Goal: Task Accomplishment & Management: Use online tool/utility

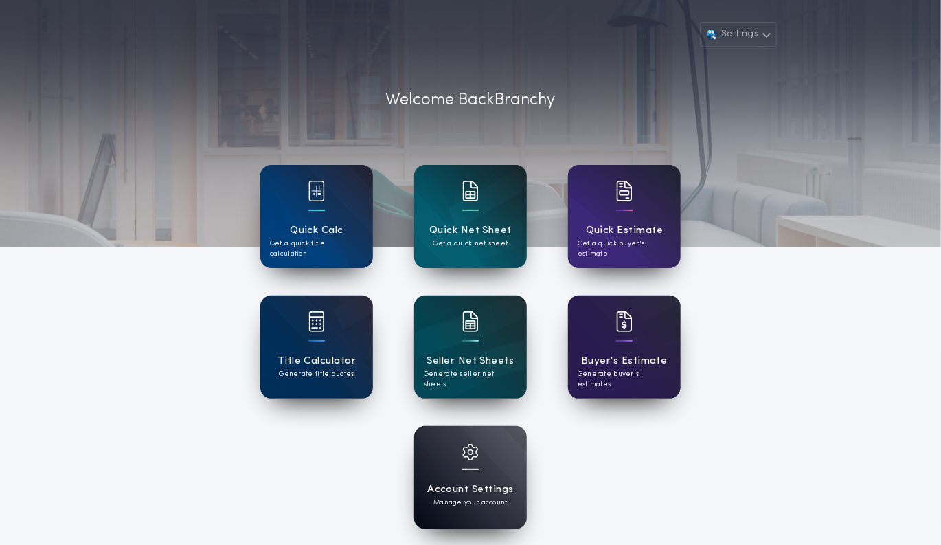
click at [473, 205] on div at bounding box center [470, 200] width 16 height 38
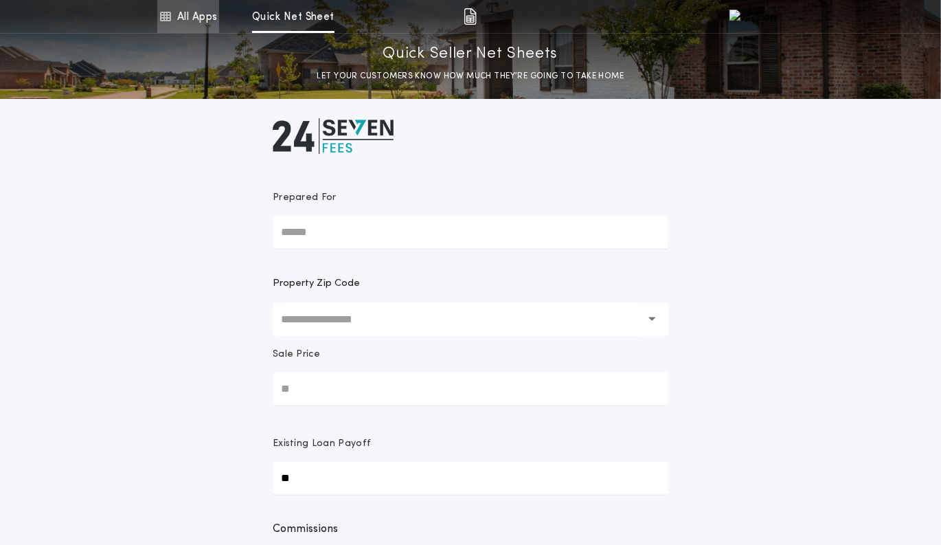
click at [201, 30] on link "All Apps" at bounding box center [188, 16] width 62 height 33
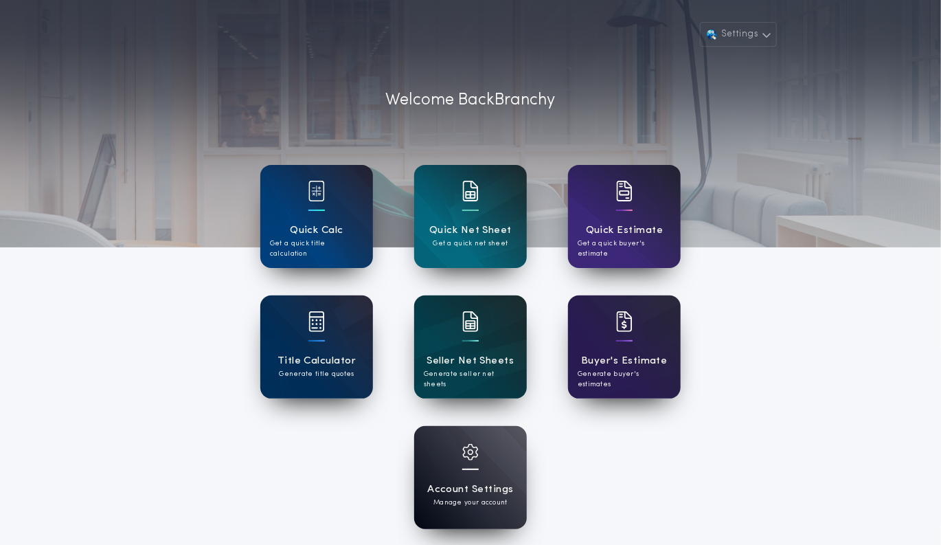
click at [462, 355] on h1 "Seller Net Sheets" at bounding box center [470, 361] width 87 height 16
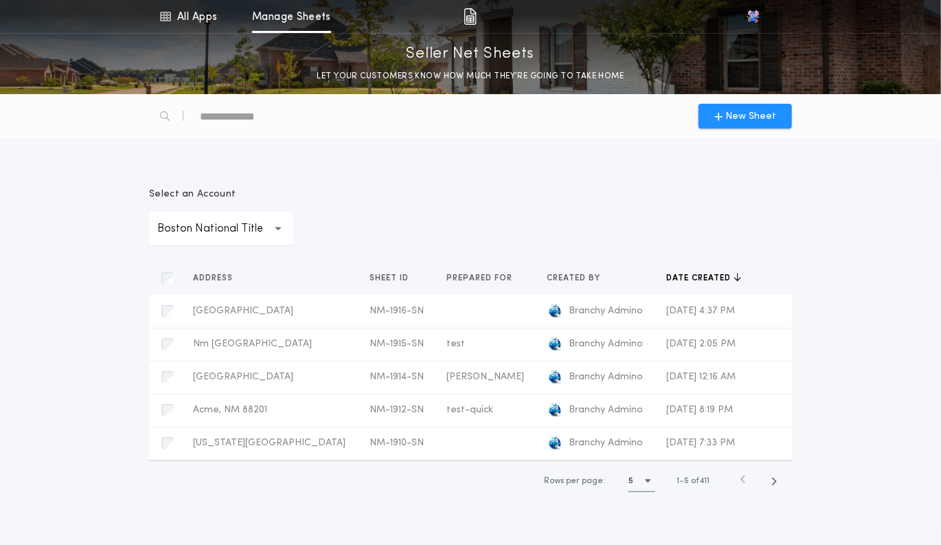
click at [275, 224] on icon "button" at bounding box center [279, 228] width 8 height 33
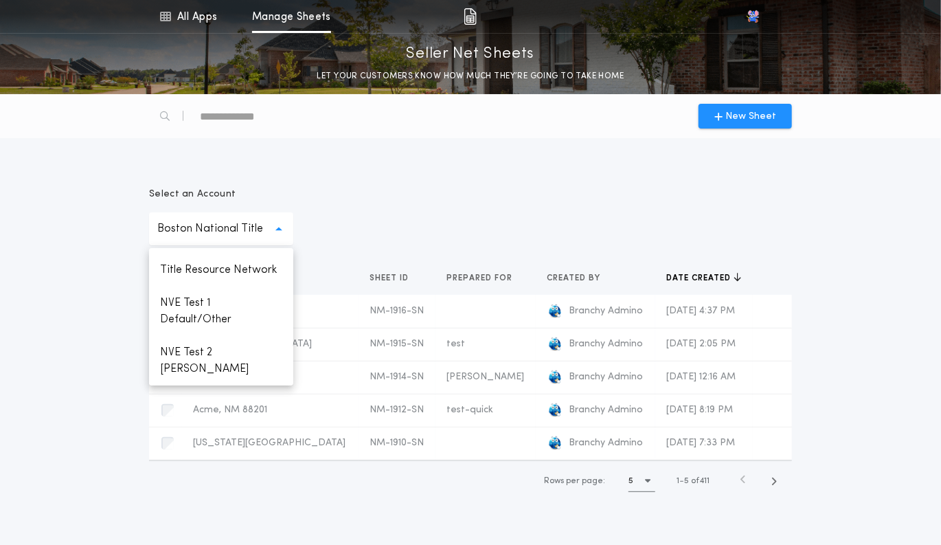
scroll to position [104, 0]
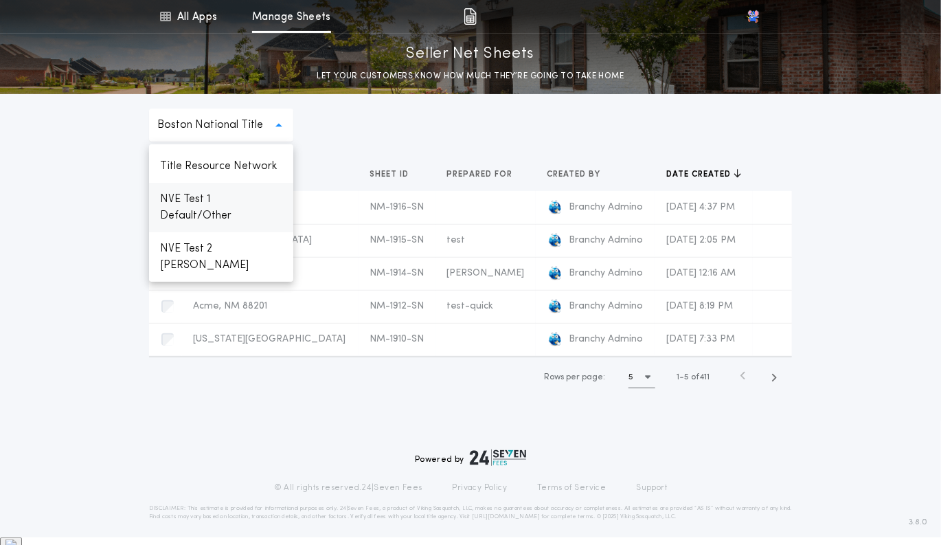
click at [231, 210] on p "NVE Test 1 Default/Other" at bounding box center [221, 207] width 144 height 49
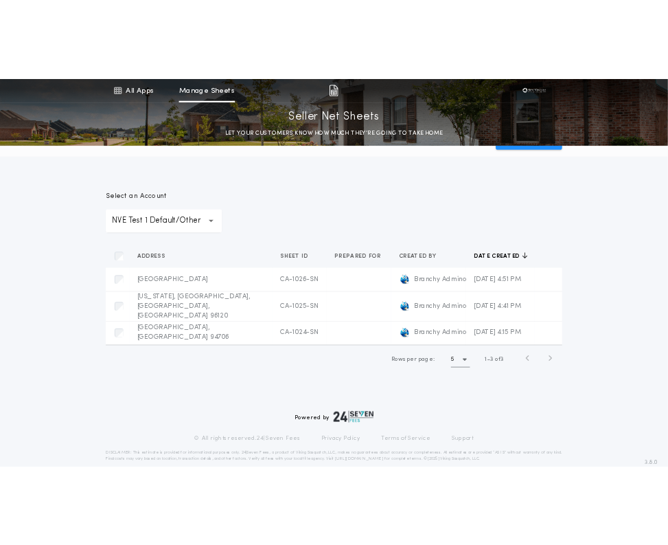
scroll to position [16, 0]
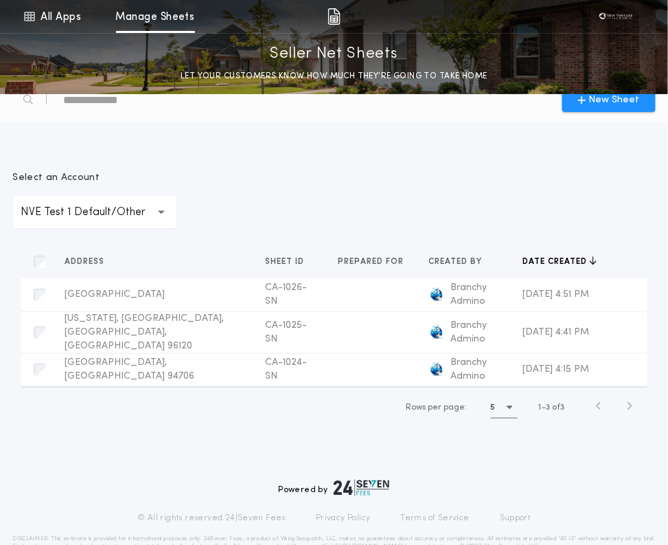
click at [158, 209] on icon "button" at bounding box center [162, 212] width 8 height 33
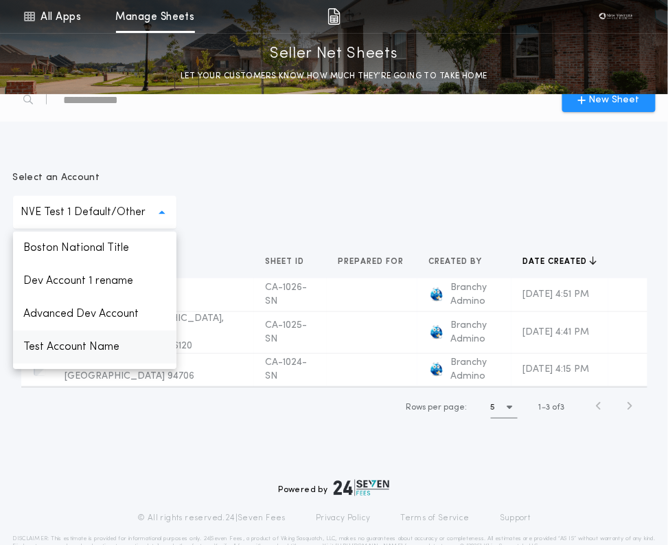
scroll to position [159, 0]
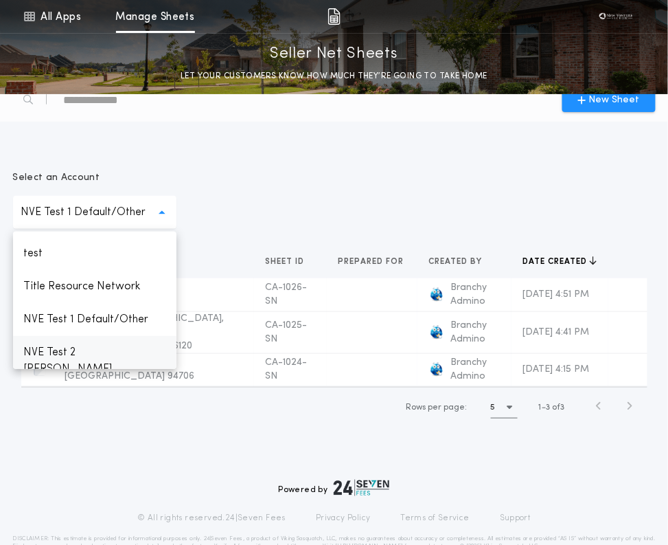
click at [82, 350] on p "NVE Test 2 [PERSON_NAME]" at bounding box center [94, 360] width 163 height 49
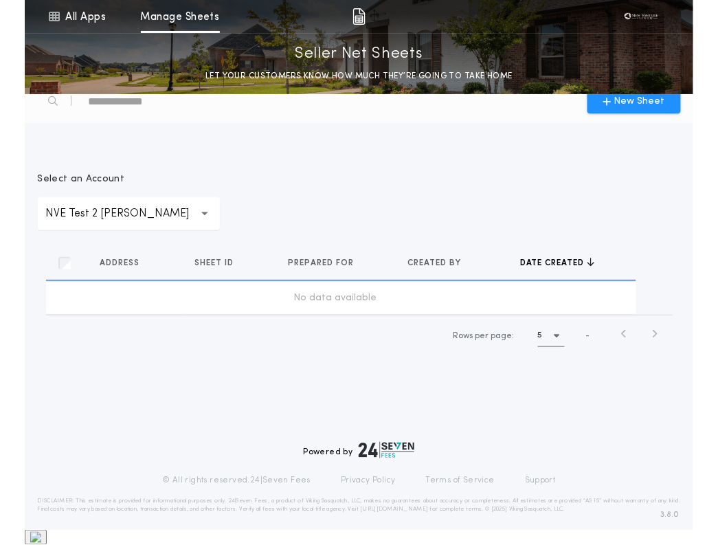
scroll to position [0, 0]
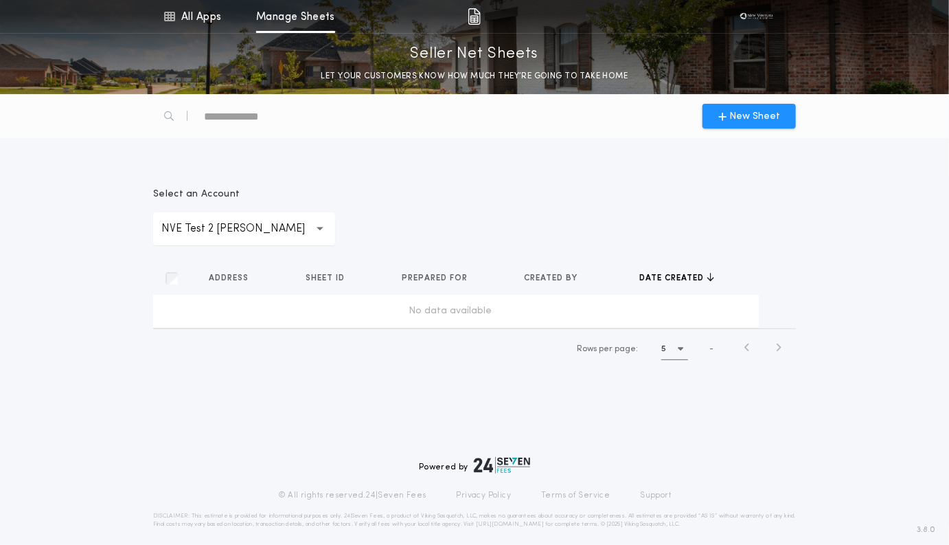
click at [255, 234] on p "NVE Test 2 [PERSON_NAME]" at bounding box center [244, 228] width 166 height 16
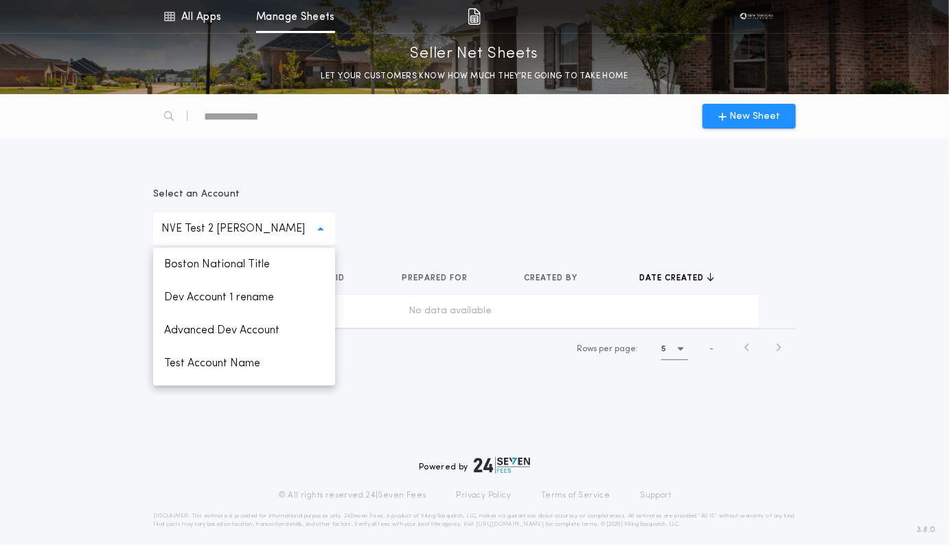
click at [536, 112] on div "New Sheet" at bounding box center [474, 116] width 659 height 44
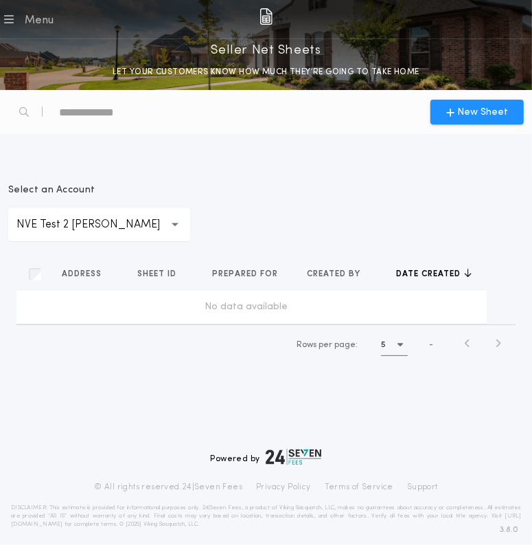
click at [532, 193] on div "**********" at bounding box center [266, 265] width 532 height 231
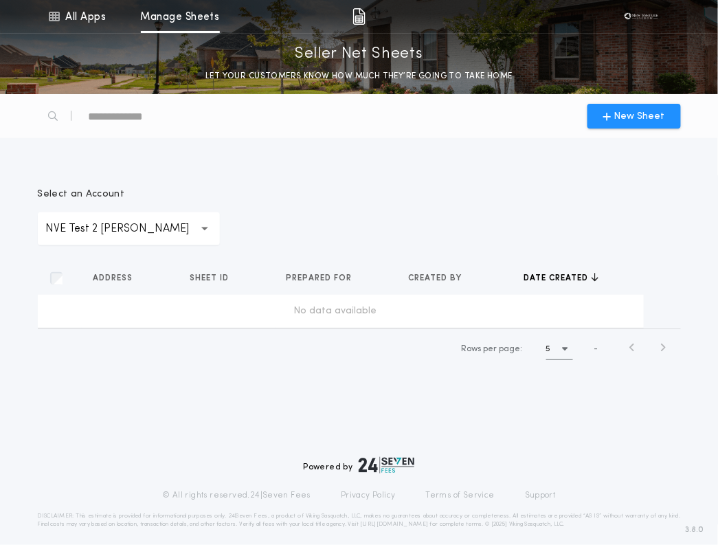
click at [137, 233] on p "NVE Test 2 [PERSON_NAME]" at bounding box center [129, 228] width 166 height 16
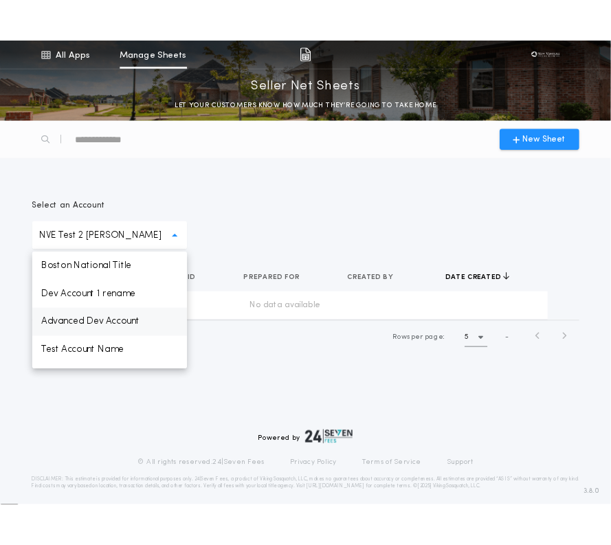
scroll to position [159, 0]
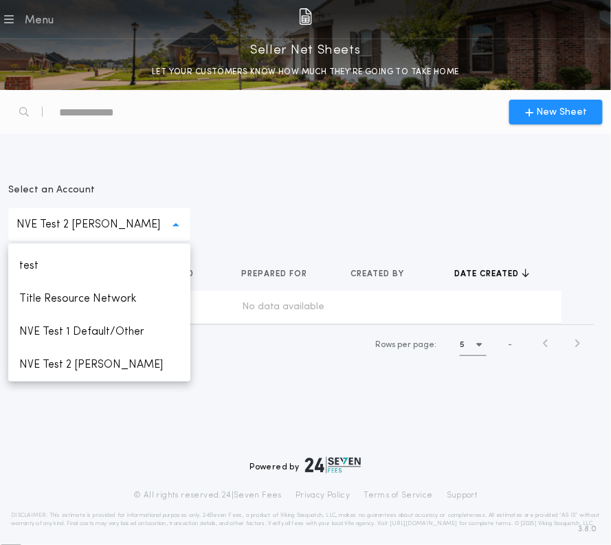
click at [298, 144] on div "**********" at bounding box center [305, 236] width 611 height 292
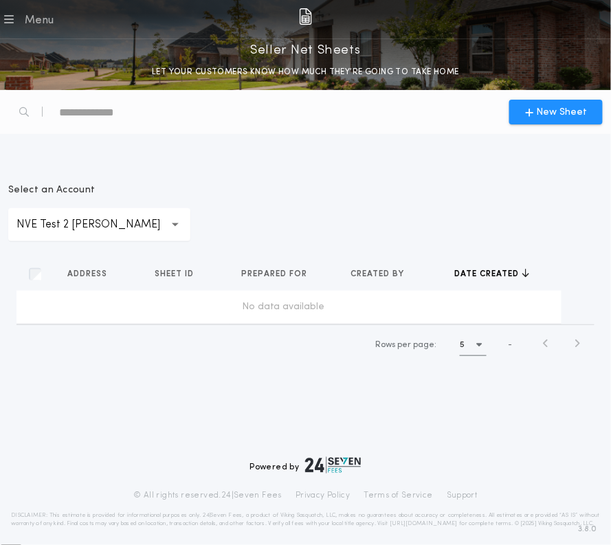
click at [114, 226] on p "NVE Test 2 [PERSON_NAME]" at bounding box center [99, 224] width 166 height 16
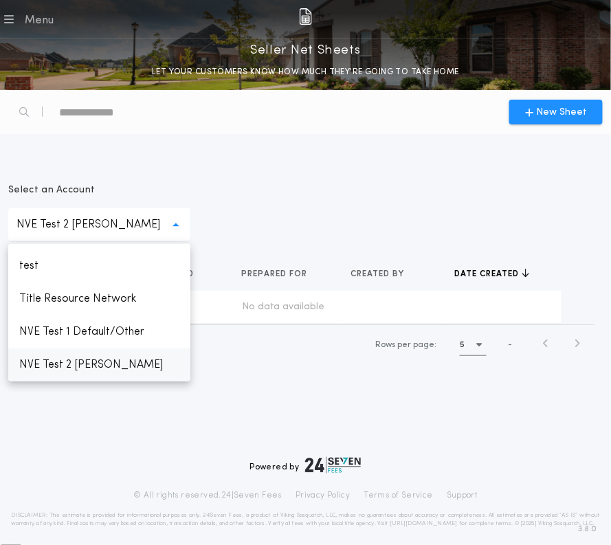
click at [84, 357] on p "NVE Test 2 [PERSON_NAME]" at bounding box center [99, 364] width 182 height 33
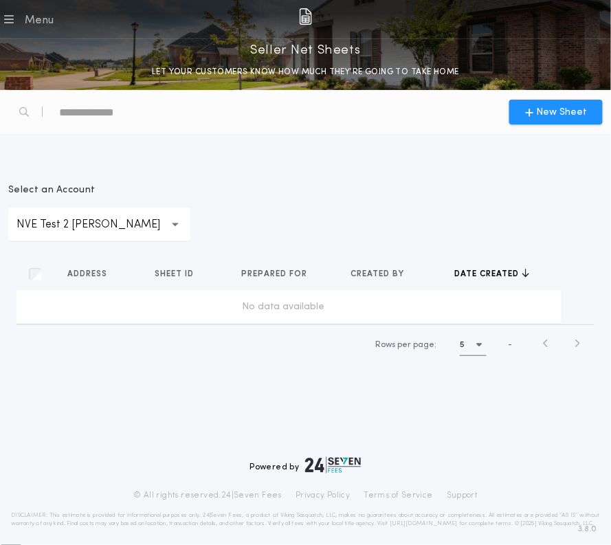
click at [131, 223] on p "NVE Test 2 [PERSON_NAME]" at bounding box center [99, 224] width 166 height 16
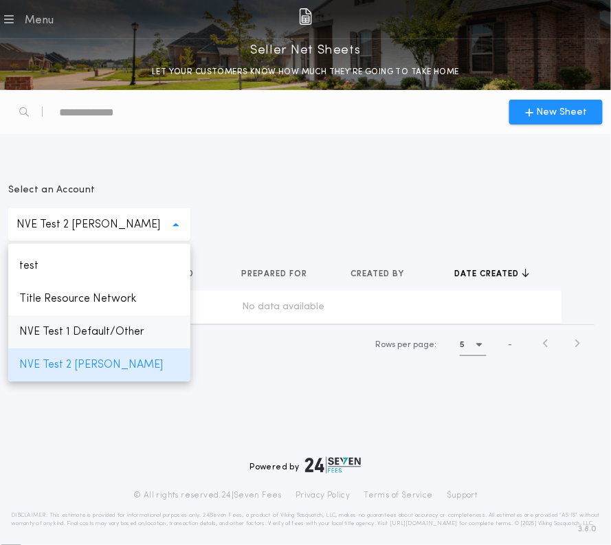
click at [89, 330] on p "NVE Test 1 Default/Other" at bounding box center [99, 331] width 182 height 33
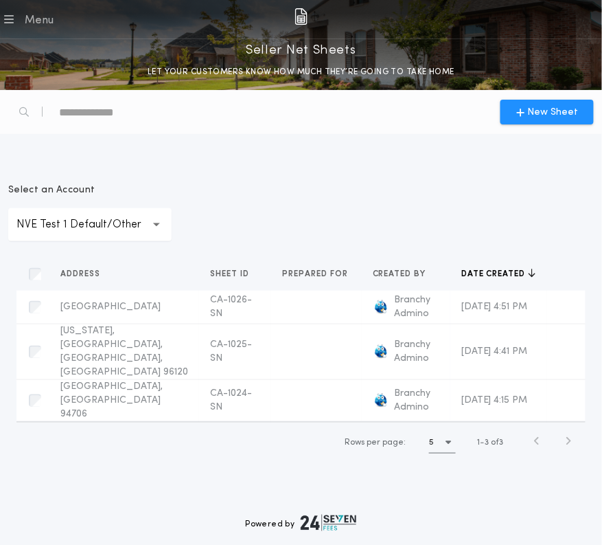
click at [127, 226] on p "NVE Test 1 Default/Other" at bounding box center [89, 224] width 147 height 16
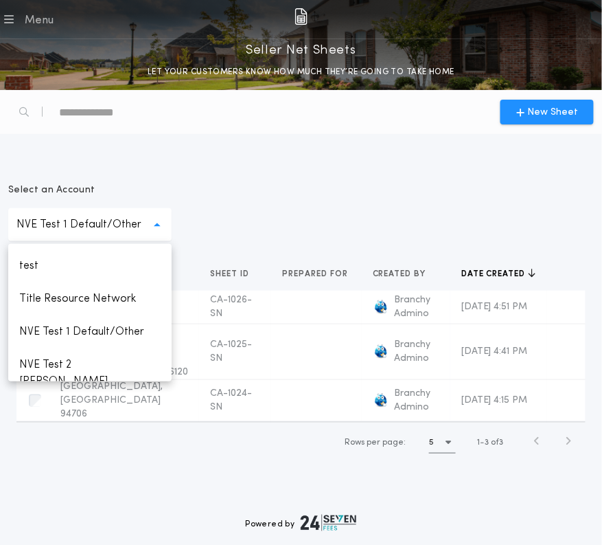
click at [241, 221] on div "**********" at bounding box center [301, 212] width 586 height 58
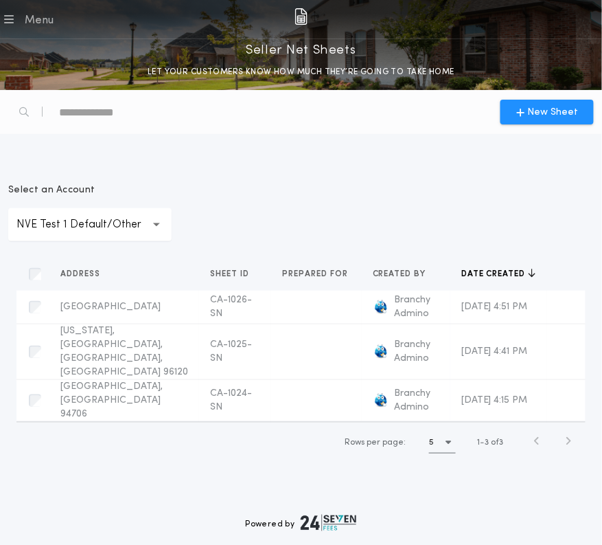
click at [142, 225] on p "NVE Test 1 Default/Other" at bounding box center [89, 224] width 147 height 16
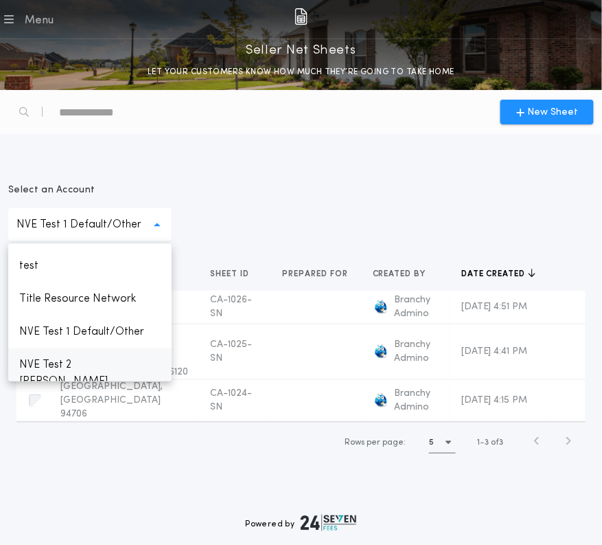
click at [84, 360] on p "NVE Test 2 [PERSON_NAME]" at bounding box center [89, 372] width 163 height 49
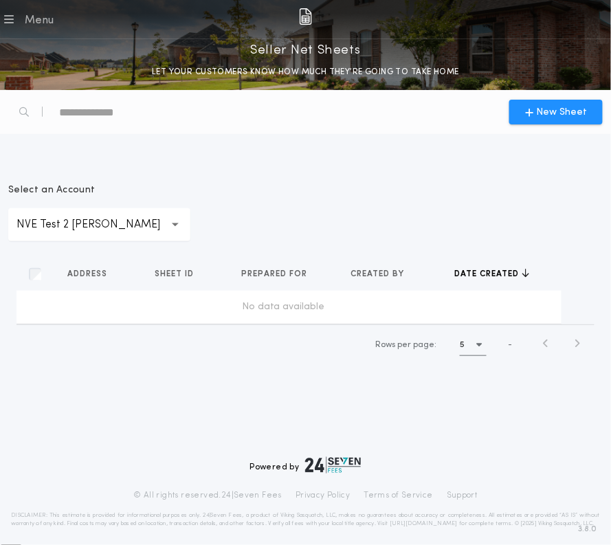
click at [131, 221] on p "NVE Test 2 [PERSON_NAME]" at bounding box center [99, 224] width 166 height 16
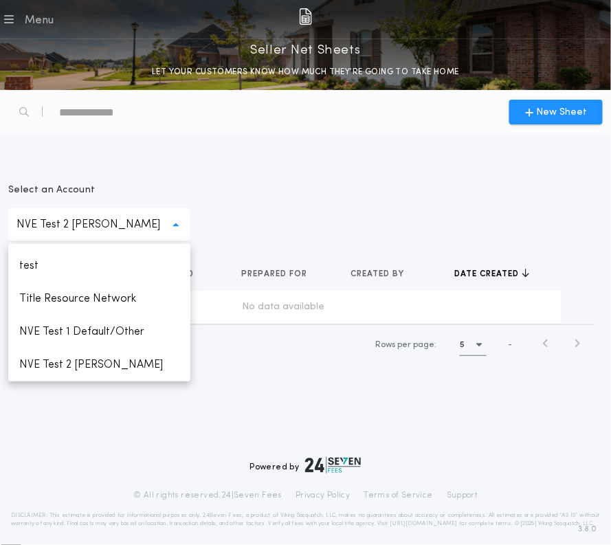
click at [310, 152] on div "**********" at bounding box center [305, 265] width 611 height 231
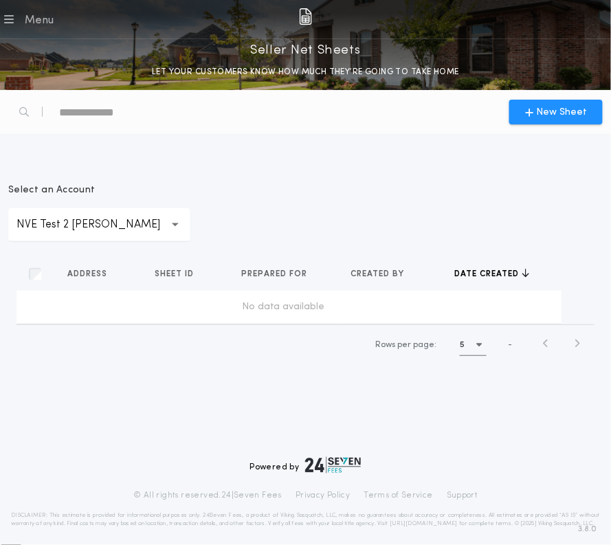
click at [121, 219] on p "NVE Test 2 [PERSON_NAME]" at bounding box center [99, 224] width 166 height 16
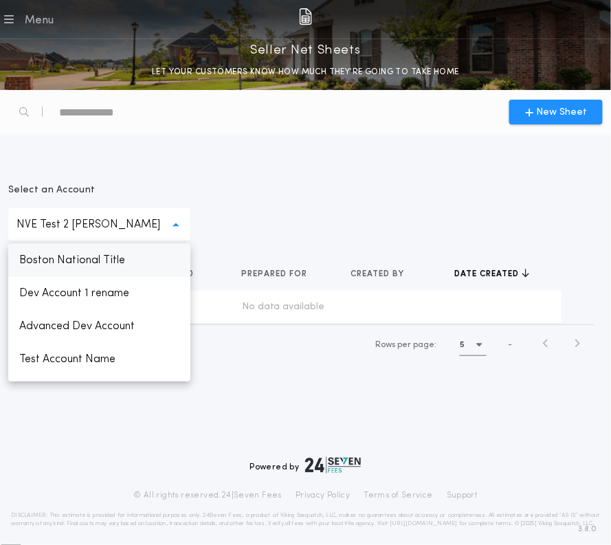
click at [103, 264] on p "Boston National Title" at bounding box center [99, 260] width 182 height 33
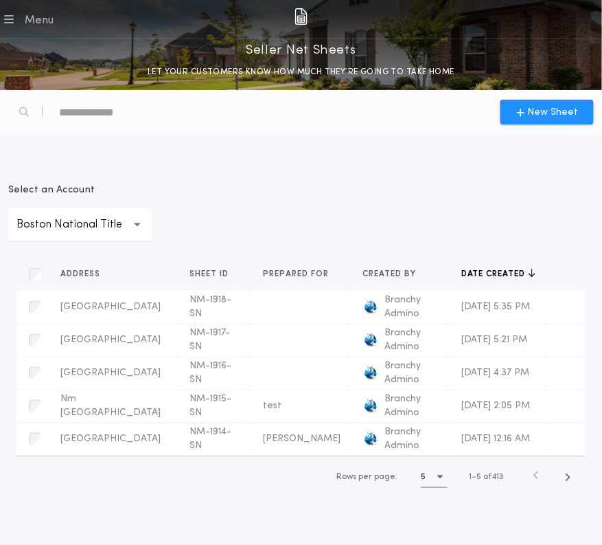
click at [92, 228] on p "Boston National Title" at bounding box center [80, 224] width 128 height 16
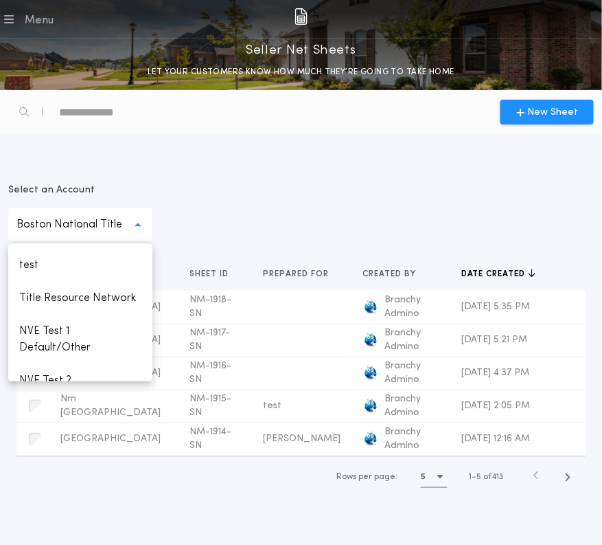
scroll to position [225, 0]
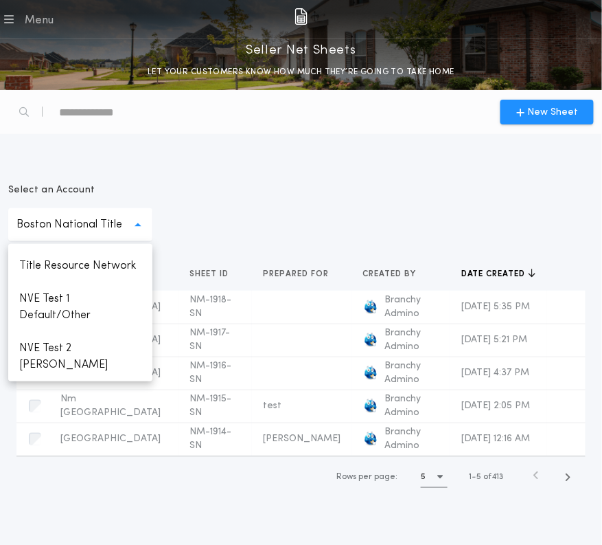
click at [306, 131] on div "New Sheet" at bounding box center [301, 112] width 602 height 44
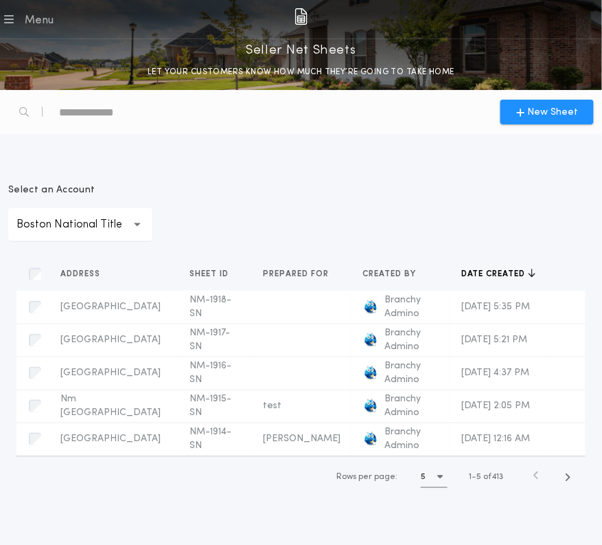
click at [97, 230] on p "Boston National Title" at bounding box center [80, 224] width 128 height 16
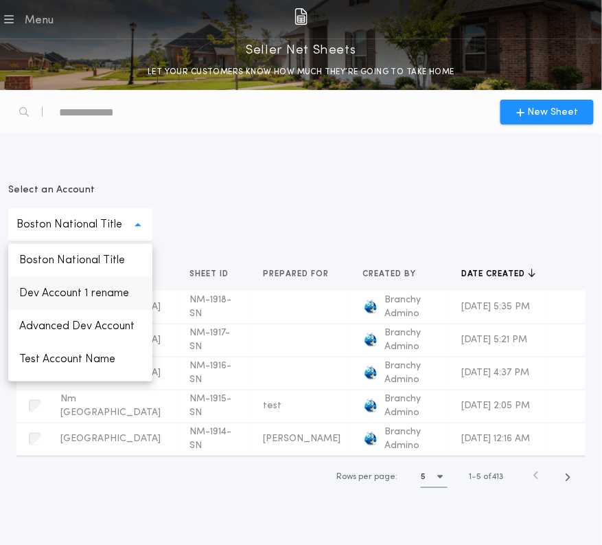
click at [78, 289] on p "Dev Account 1 rename" at bounding box center [80, 293] width 144 height 33
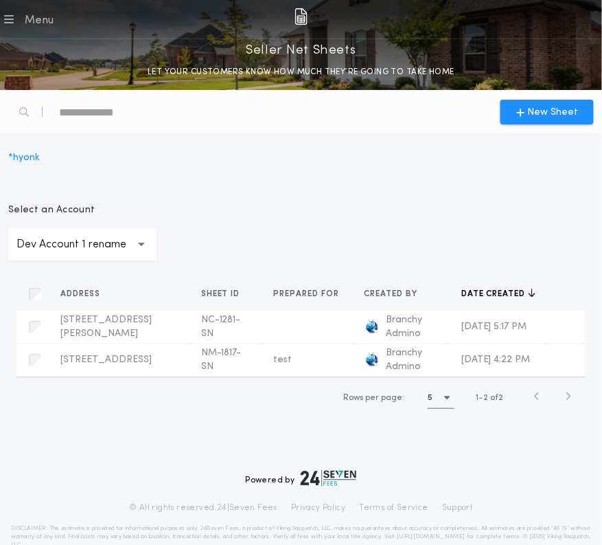
click at [128, 253] on div "**********" at bounding box center [82, 244] width 148 height 33
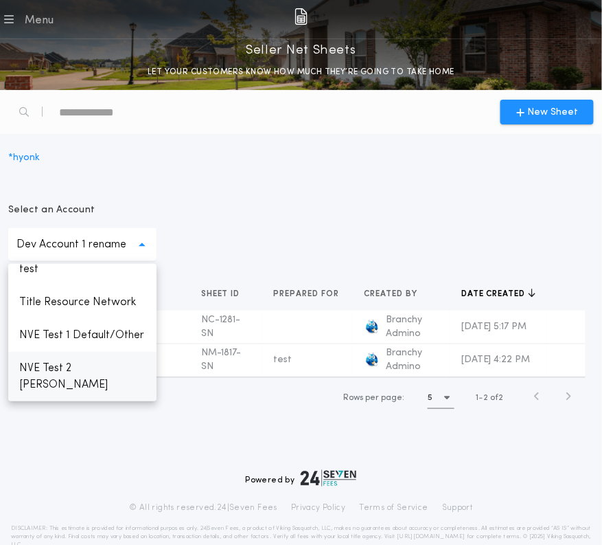
scroll to position [29, 0]
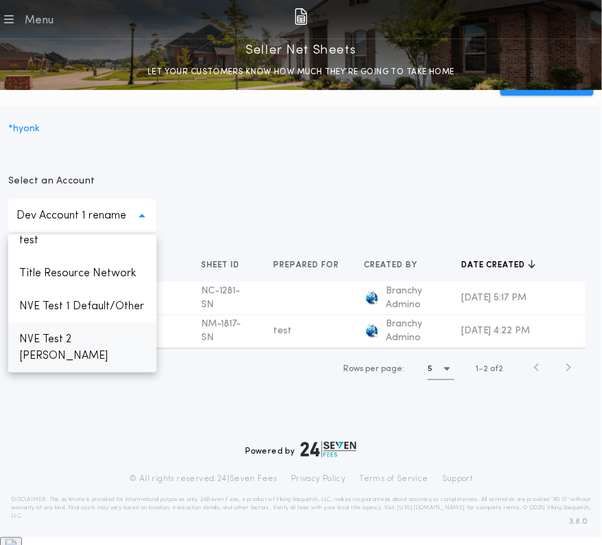
click at [108, 356] on p "NVE Test 2 [PERSON_NAME]" at bounding box center [82, 347] width 148 height 49
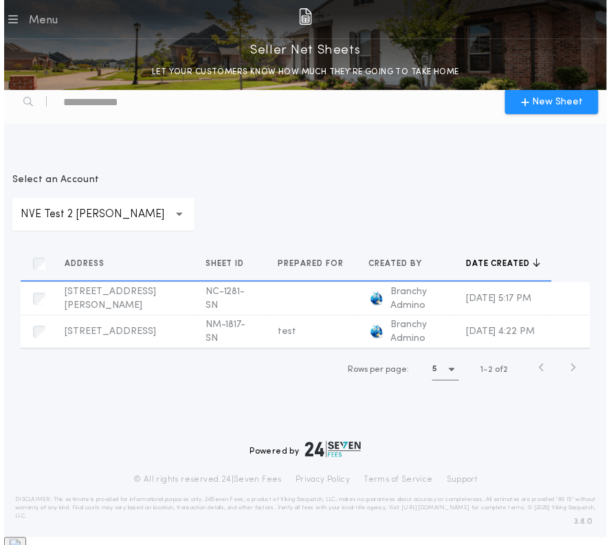
scroll to position [0, 0]
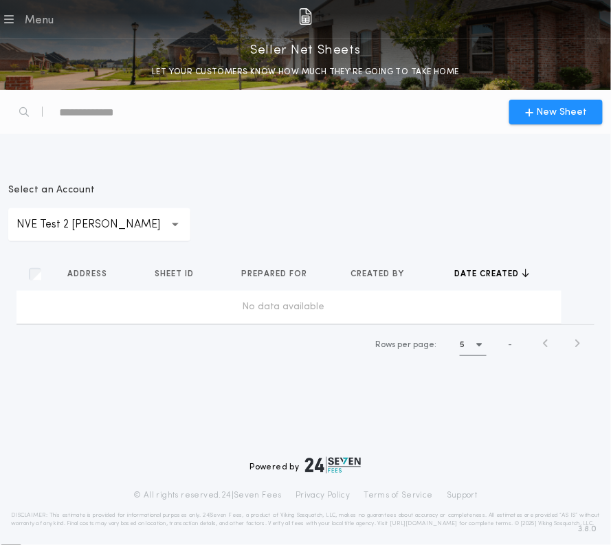
click at [126, 227] on p "NVE Test 2 [PERSON_NAME]" at bounding box center [99, 224] width 166 height 16
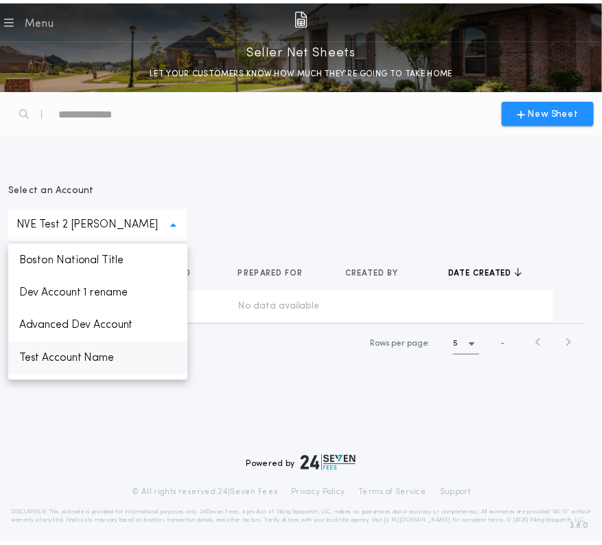
scroll to position [159, 0]
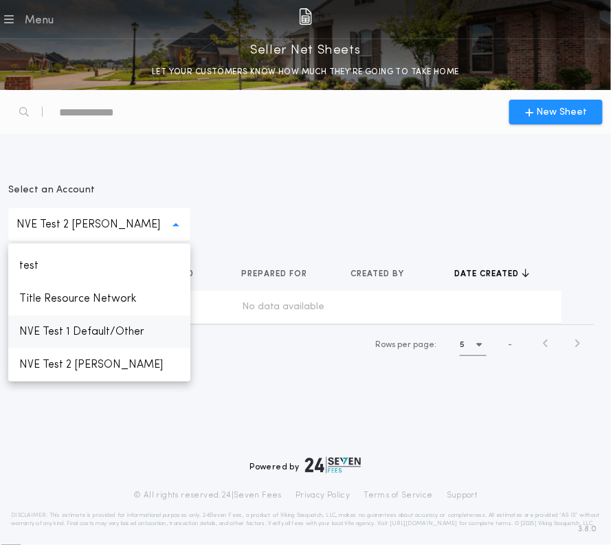
click at [97, 335] on p "NVE Test 1 Default/Other" at bounding box center [99, 331] width 182 height 33
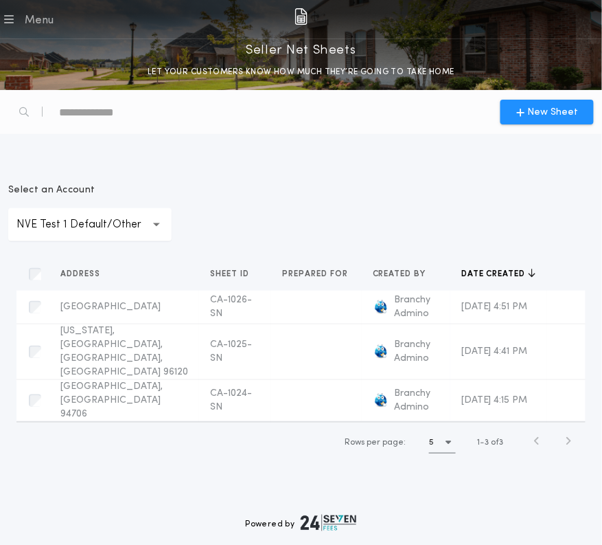
click at [133, 216] on p "NVE Test 1 Default/Other" at bounding box center [89, 224] width 147 height 16
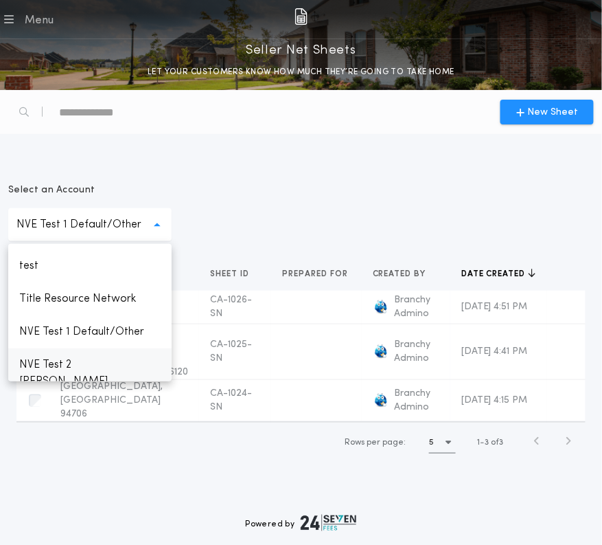
click at [113, 359] on p "NVE Test 2 [PERSON_NAME]" at bounding box center [89, 372] width 163 height 49
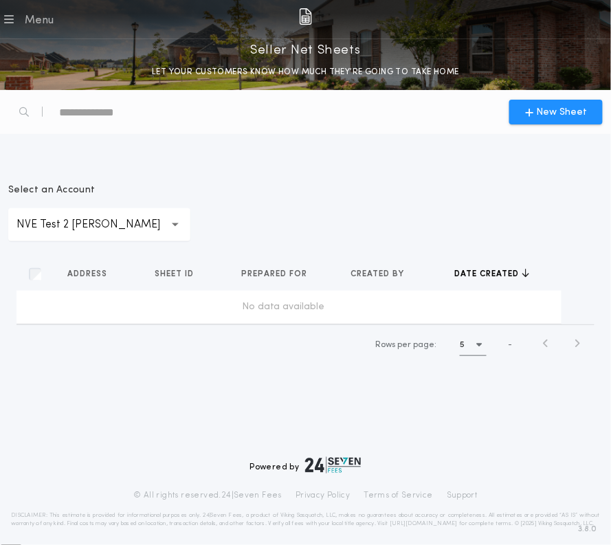
click at [172, 220] on icon "button" at bounding box center [176, 224] width 8 height 33
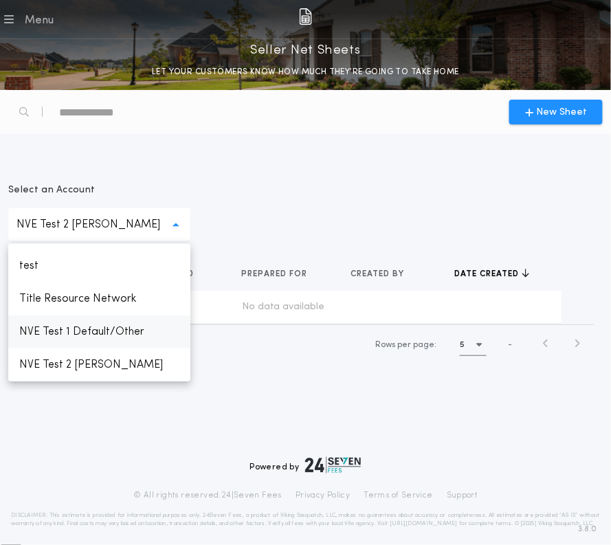
click at [125, 325] on p "NVE Test 1 Default/Other" at bounding box center [99, 331] width 182 height 33
